Goal: Task Accomplishment & Management: Manage account settings

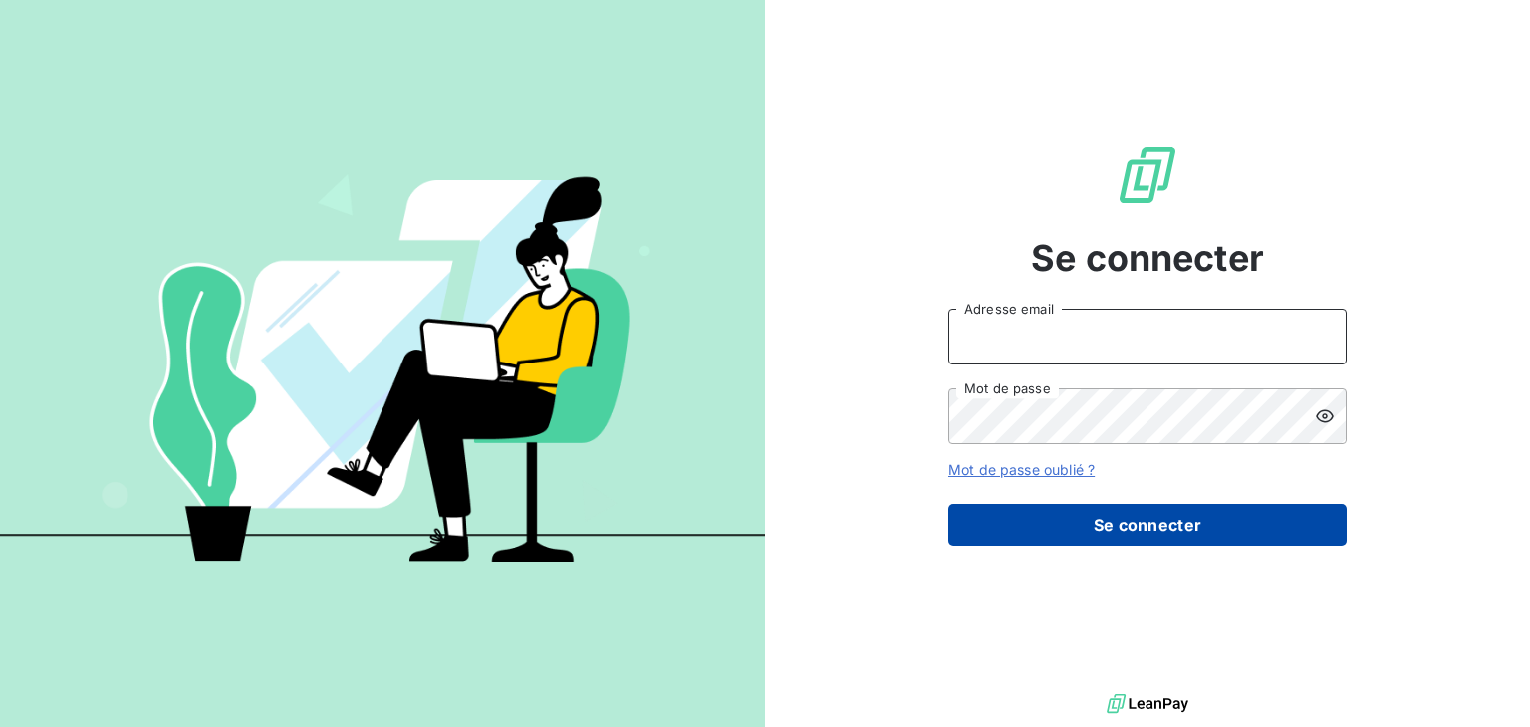
type input "[EMAIL_ADDRESS][DOMAIN_NAME]"
click at [1144, 517] on button "Se connecter" at bounding box center [1147, 525] width 398 height 42
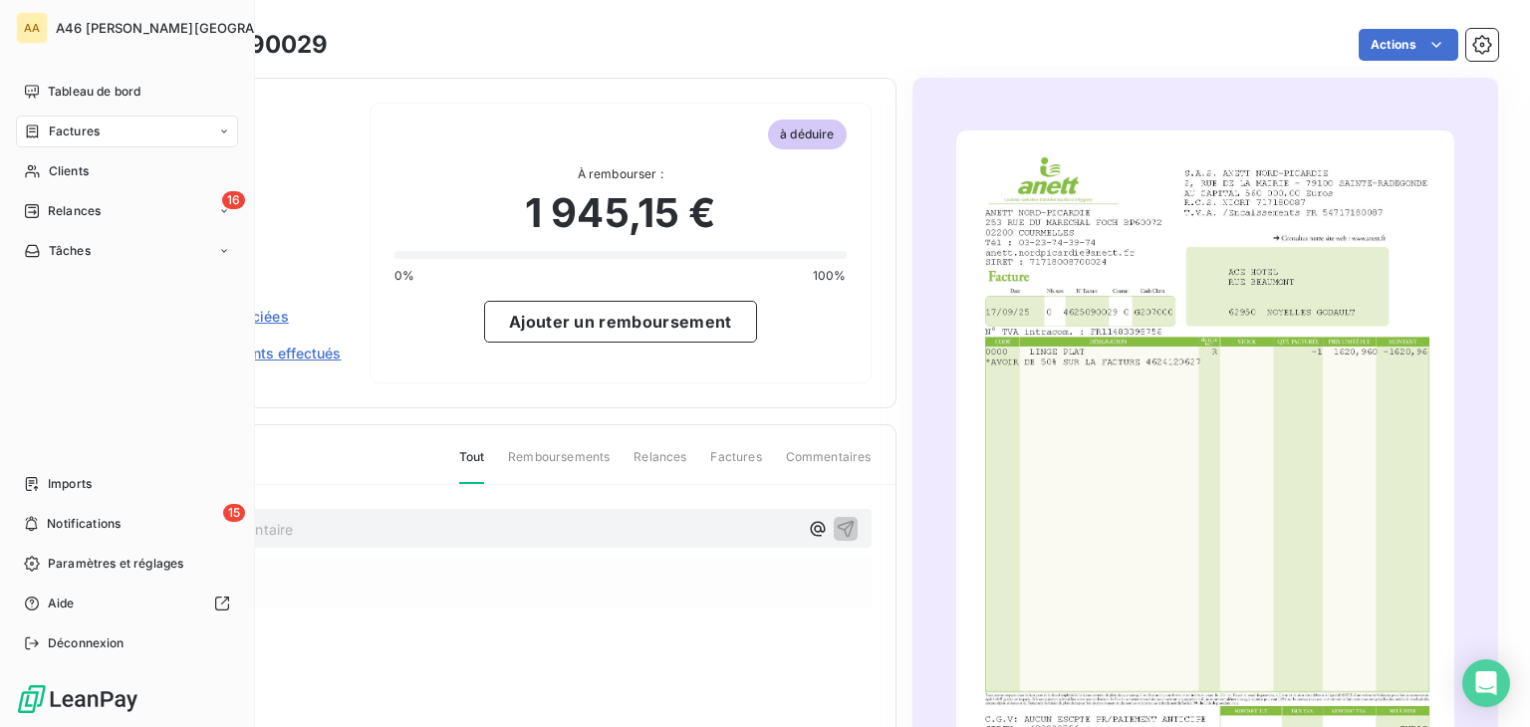
click at [75, 131] on span "Factures" at bounding box center [74, 132] width 51 height 18
click at [60, 168] on span "Clients" at bounding box center [69, 171] width 40 height 18
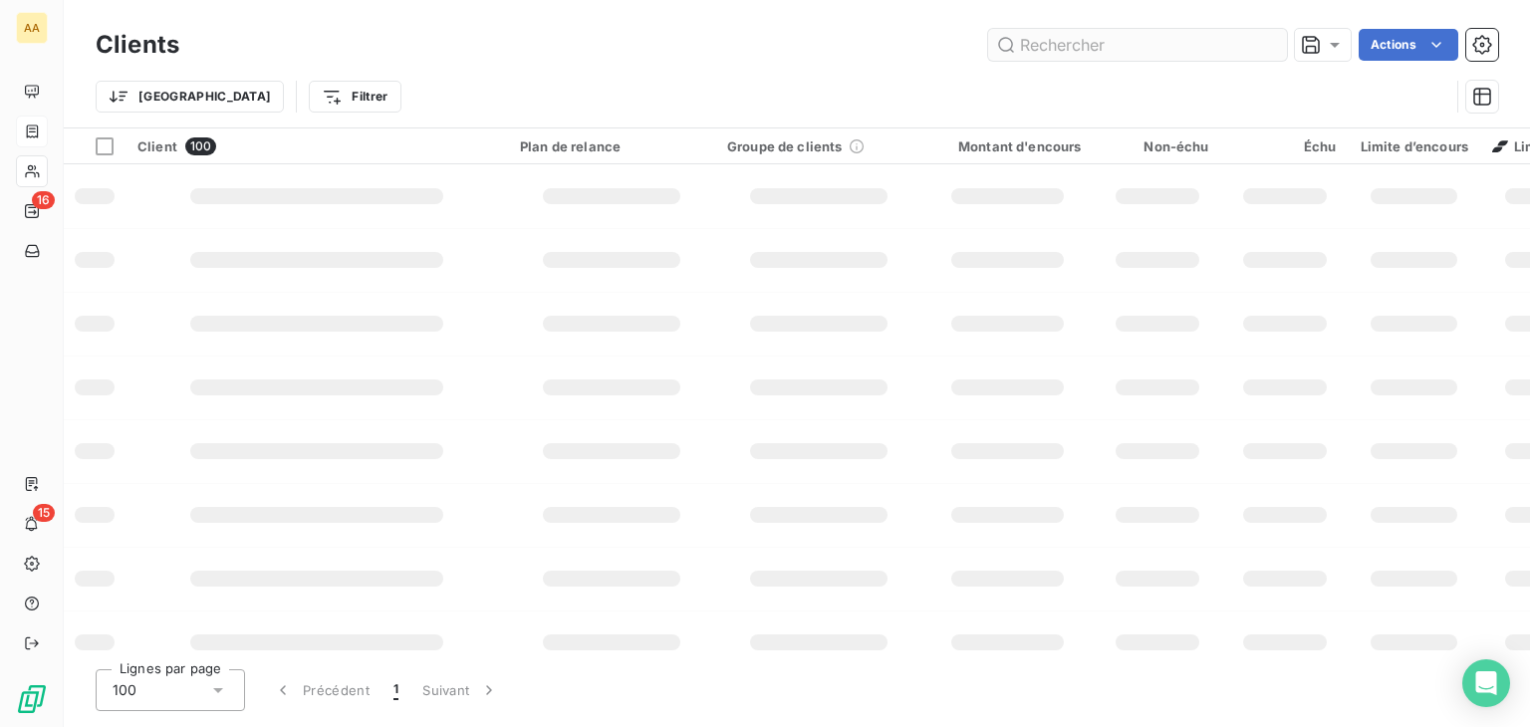
click at [1040, 52] on input "text" at bounding box center [1137, 45] width 299 height 32
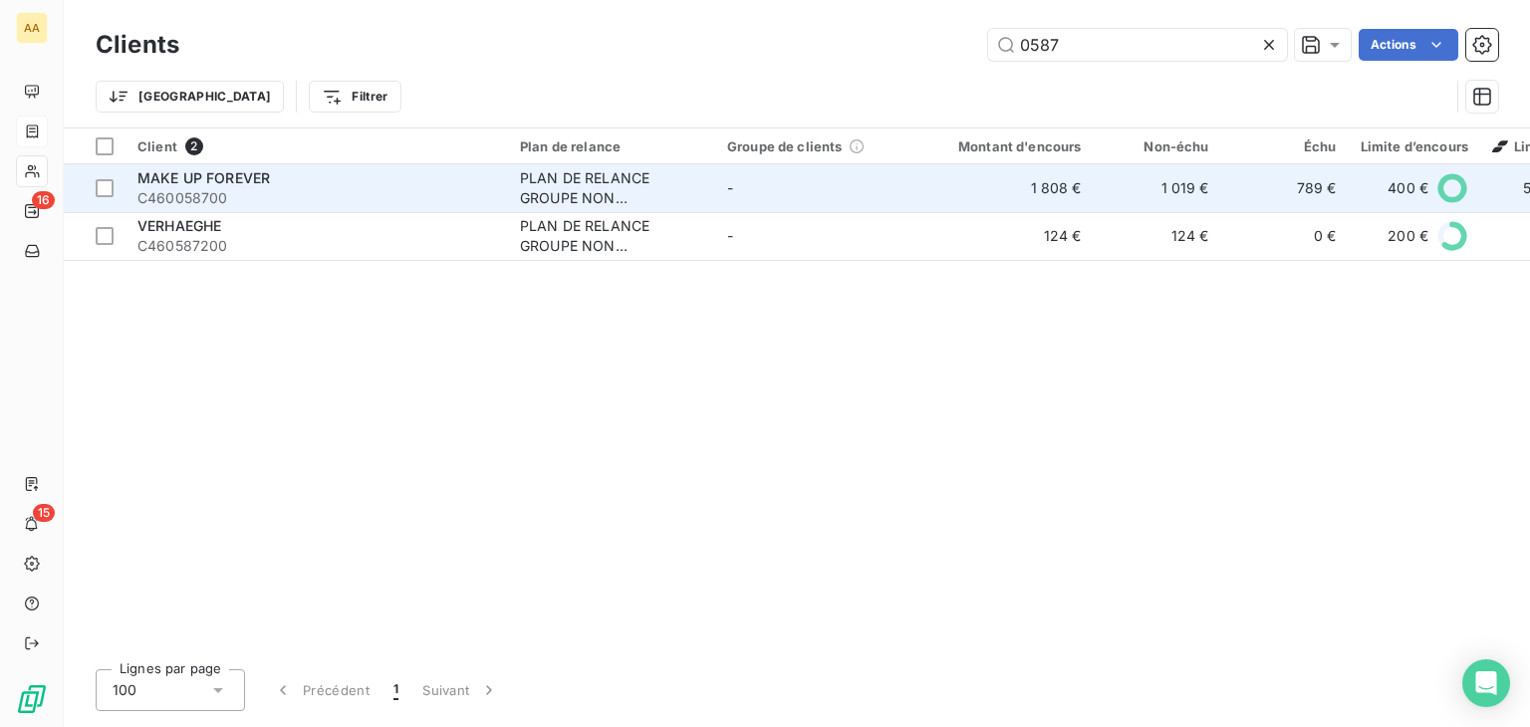
type input "0587"
click at [267, 186] on div "MAKE UP FOREVER" at bounding box center [316, 178] width 359 height 20
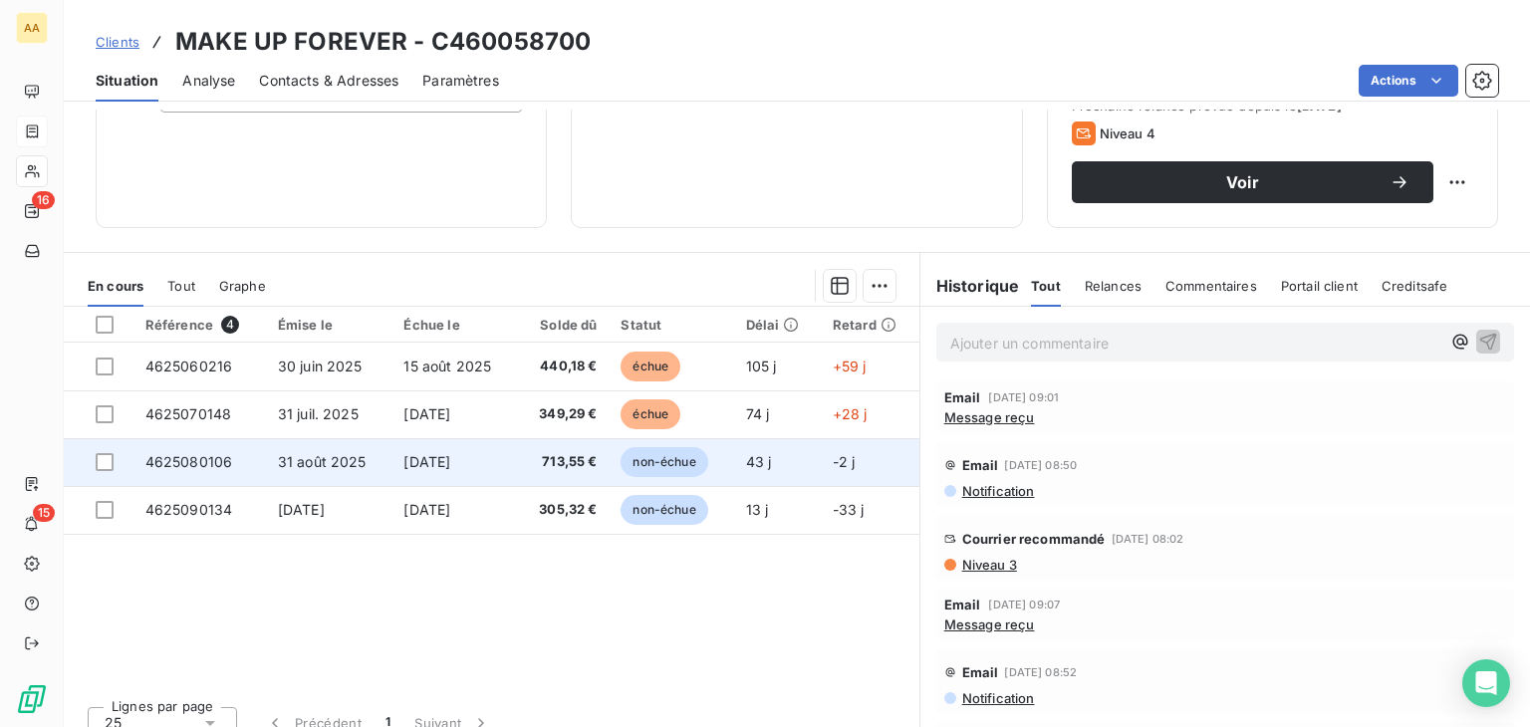
scroll to position [315, 0]
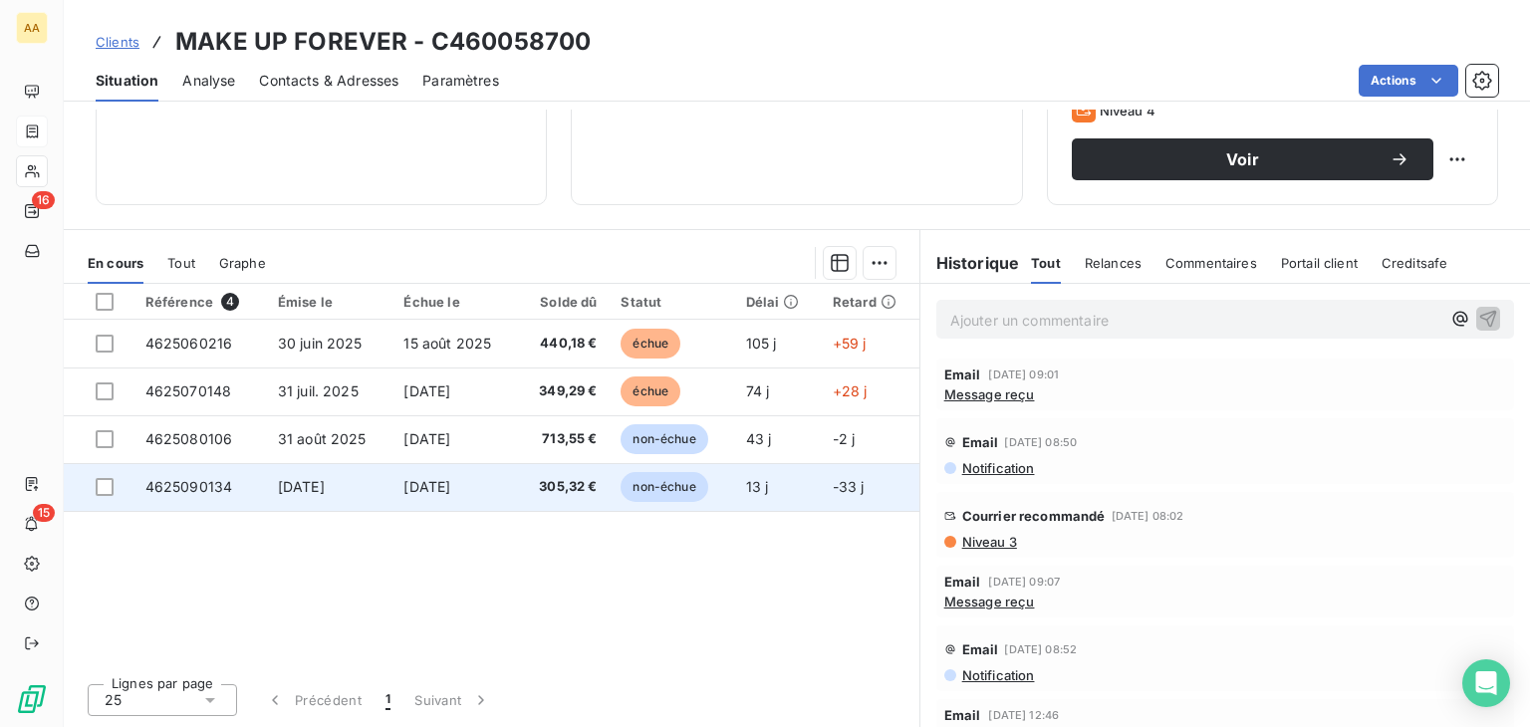
click at [646, 483] on span "non-échue" at bounding box center [663, 487] width 87 height 30
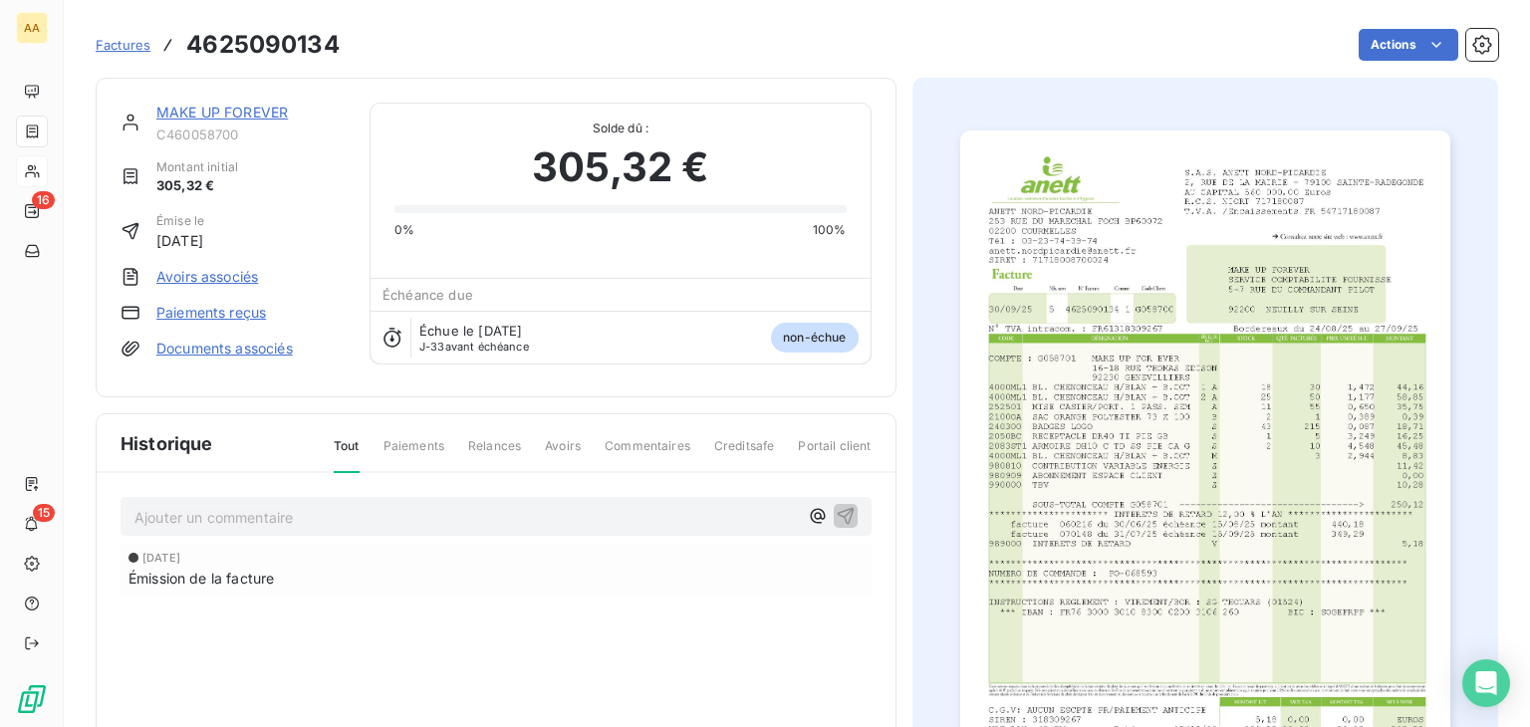
click at [1045, 487] on img "button" at bounding box center [1205, 476] width 490 height 693
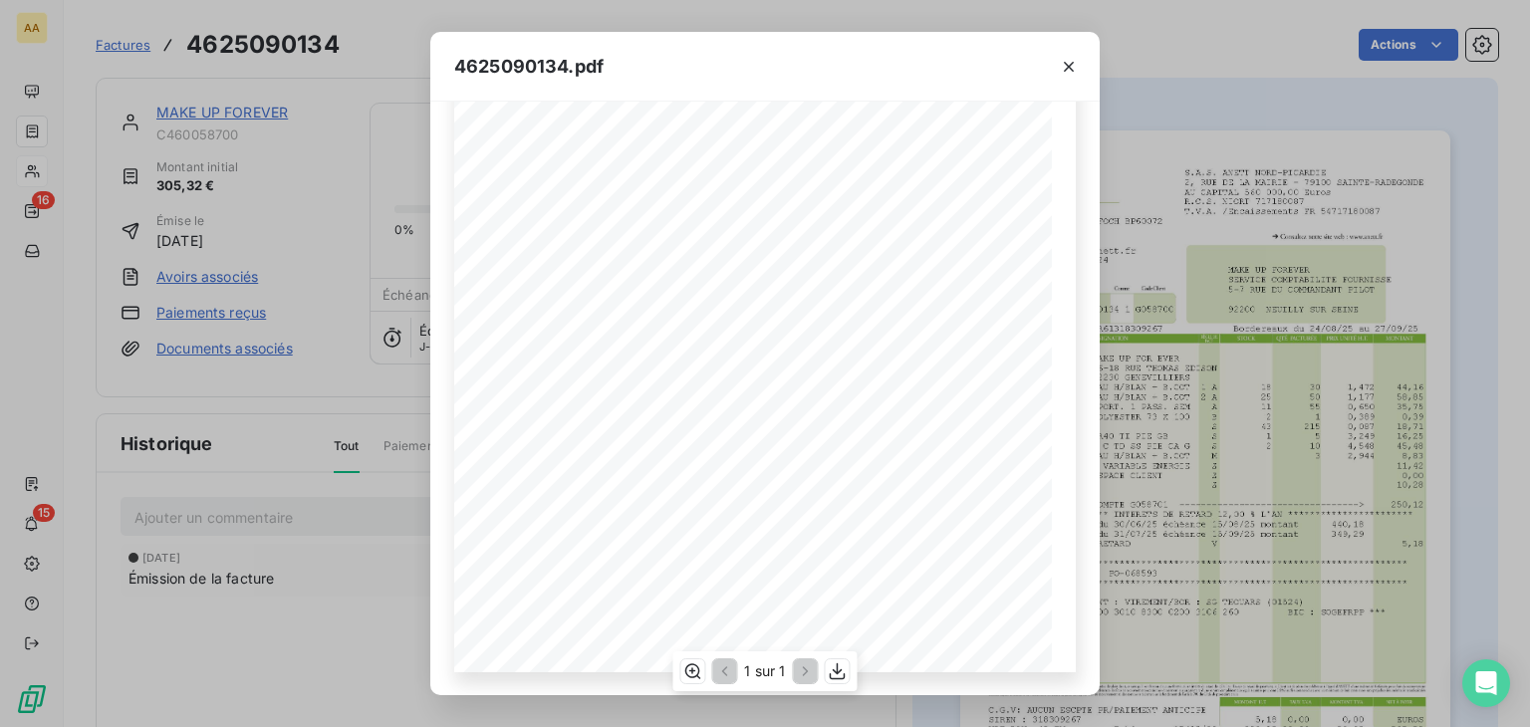
scroll to position [101, 0]
click at [1070, 69] on icon "button" at bounding box center [1069, 67] width 20 height 20
